Goal: Navigation & Orientation: Go to known website

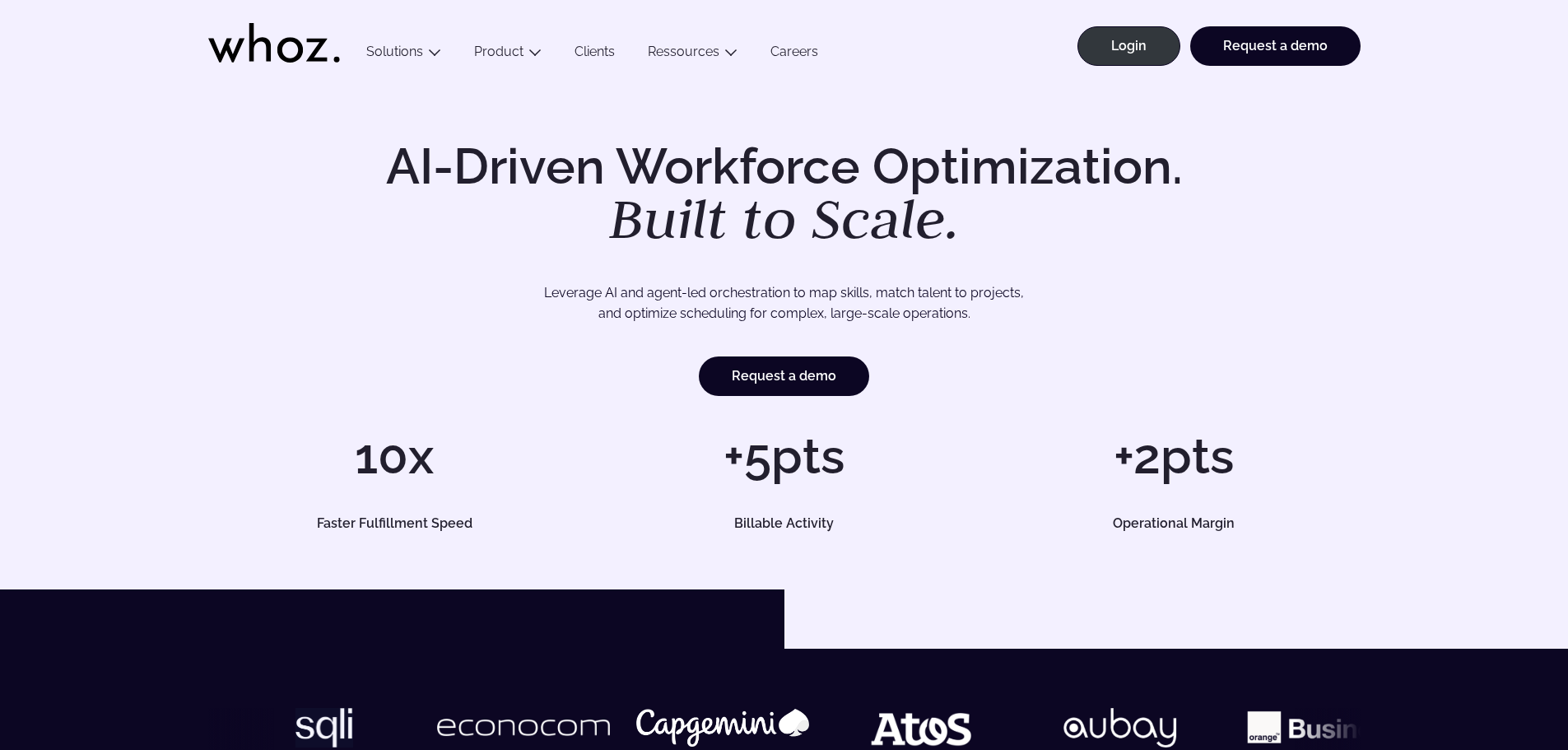
click at [924, 112] on div "AI-Driven Workforce Optimization. Built to Scale. Leverage AI and agent-led orc…" at bounding box center [784, 336] width 1568 height 507
click at [1132, 52] on link "Login" at bounding box center [1128, 46] width 103 height 39
click at [1272, 141] on div "AI-Driven Workforce Optimization. Built to Scale. Leverage AI and agent-led orc…" at bounding box center [784, 269] width 1153 height 255
click at [1136, 46] on link "Login" at bounding box center [1128, 46] width 103 height 39
